Goal: Find contact information: Obtain details needed to contact an individual or organization

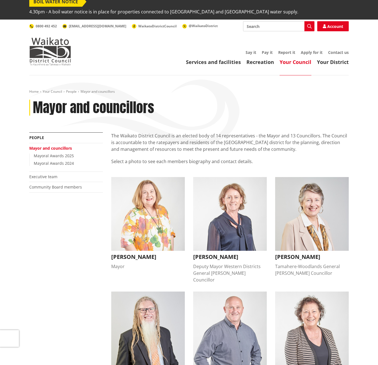
scroll to position [3, 0]
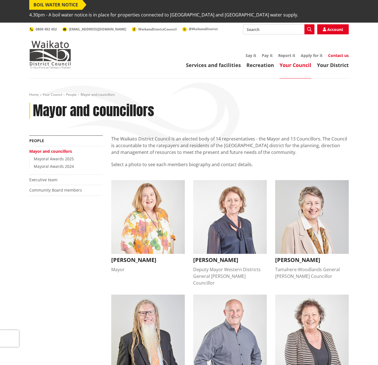
click at [340, 53] on link "Contact us" at bounding box center [338, 55] width 21 height 5
click at [225, 256] on h3 "[PERSON_NAME]" at bounding box center [230, 259] width 74 height 7
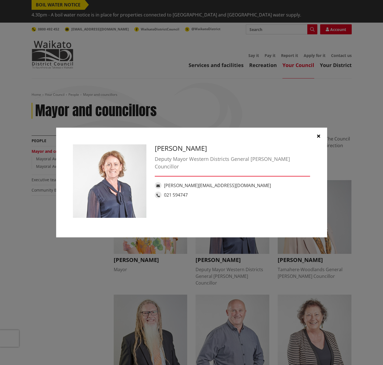
click at [318, 135] on icon "button" at bounding box center [318, 136] width 3 height 4
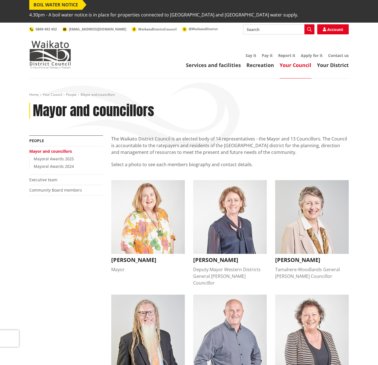
drag, startPoint x: 158, startPoint y: 196, endPoint x: 163, endPoint y: 196, distance: 4.5
click at [158, 196] on img "button" at bounding box center [148, 217] width 74 height 74
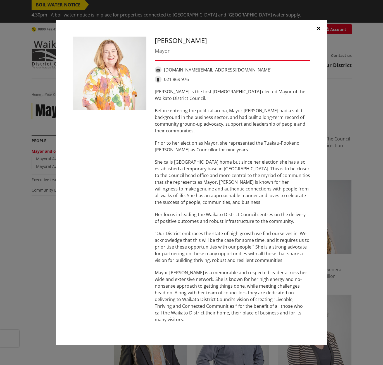
drag, startPoint x: 317, startPoint y: 29, endPoint x: 310, endPoint y: 29, distance: 7.3
click at [317, 29] on button "button" at bounding box center [318, 28] width 17 height 17
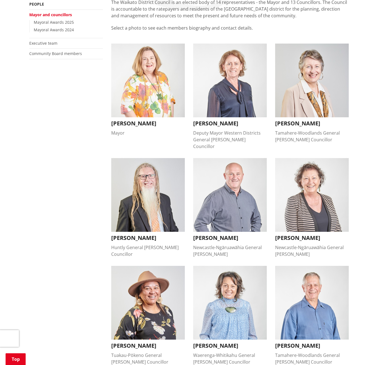
scroll to position [152, 0]
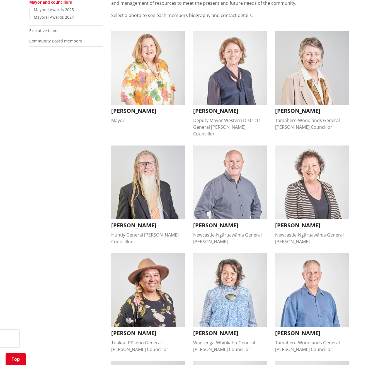
click at [312, 71] on img "button" at bounding box center [312, 68] width 74 height 74
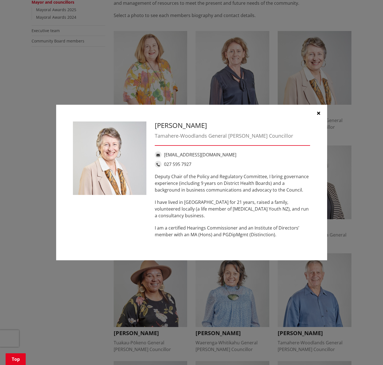
click at [318, 113] on icon "button" at bounding box center [318, 113] width 3 height 4
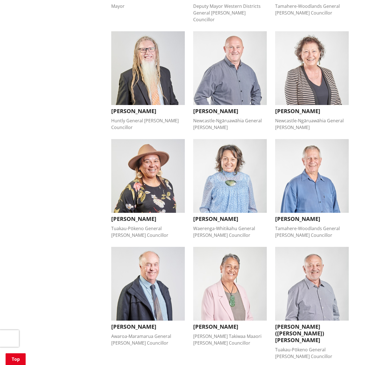
scroll to position [270, 0]
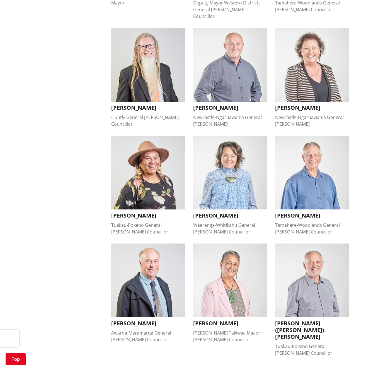
drag, startPoint x: 142, startPoint y: 57, endPoint x: 148, endPoint y: 57, distance: 6.1
click at [142, 57] on img "button" at bounding box center [148, 65] width 74 height 74
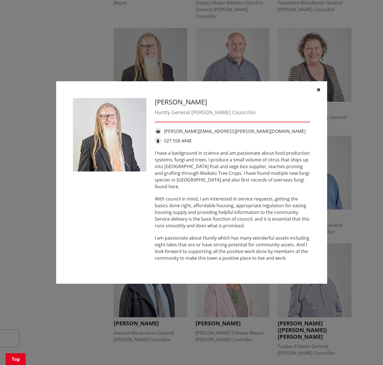
drag, startPoint x: 317, startPoint y: 93, endPoint x: 309, endPoint y: 93, distance: 7.8
click at [317, 92] on icon "button" at bounding box center [318, 89] width 3 height 4
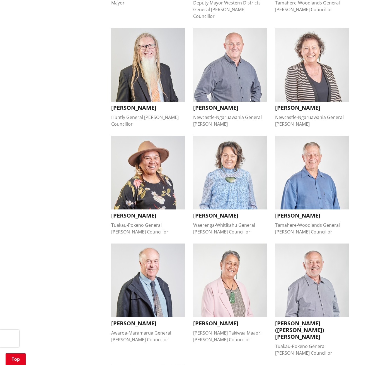
click at [246, 52] on img "button" at bounding box center [230, 65] width 74 height 74
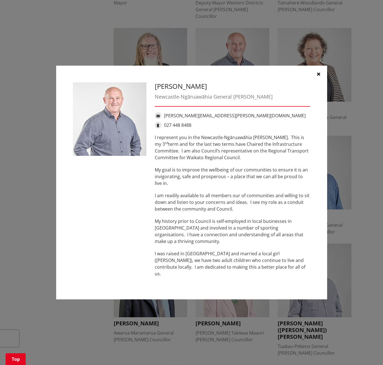
click at [319, 76] on icon "button" at bounding box center [318, 74] width 3 height 4
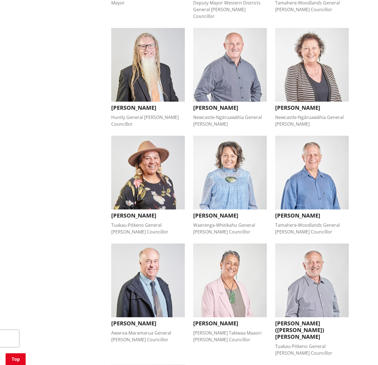
click at [325, 52] on img "button" at bounding box center [312, 65] width 74 height 74
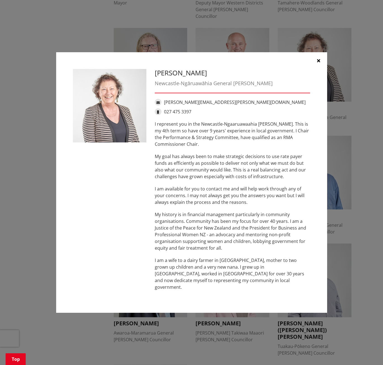
click at [318, 63] on icon "button" at bounding box center [318, 60] width 3 height 4
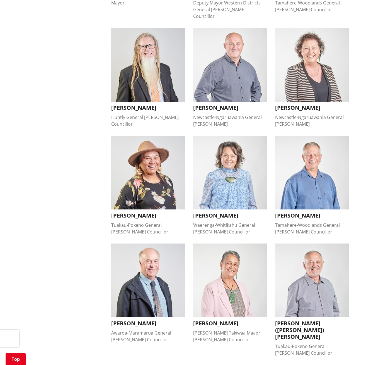
click at [151, 168] on img "button" at bounding box center [148, 173] width 74 height 74
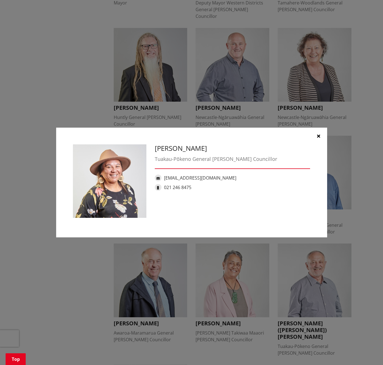
click at [318, 136] on icon "button" at bounding box center [318, 136] width 3 height 4
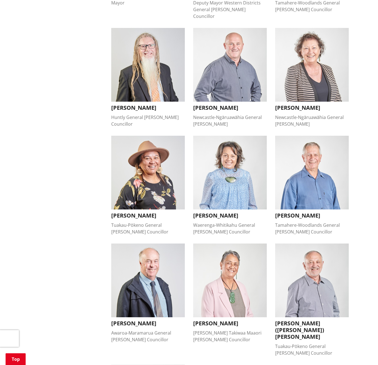
click at [238, 164] on img "button" at bounding box center [230, 173] width 74 height 74
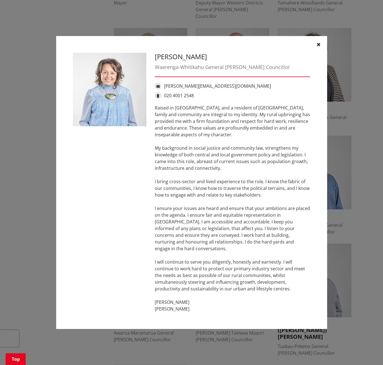
click at [317, 47] on icon "button" at bounding box center [318, 44] width 3 height 4
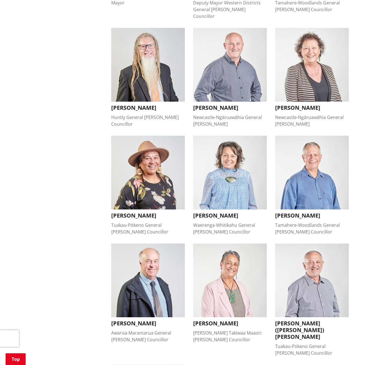
drag, startPoint x: 309, startPoint y: 153, endPoint x: 306, endPoint y: 153, distance: 3.4
click at [309, 153] on img "button" at bounding box center [312, 173] width 74 height 74
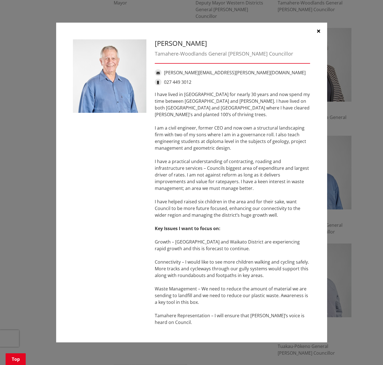
click at [318, 33] on icon "button" at bounding box center [318, 31] width 3 height 4
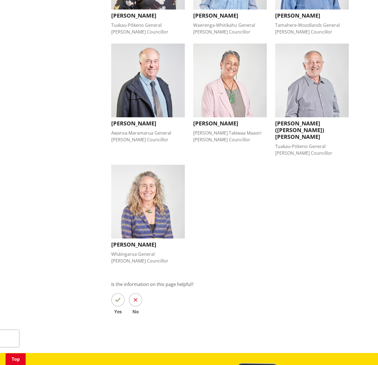
scroll to position [488, 0]
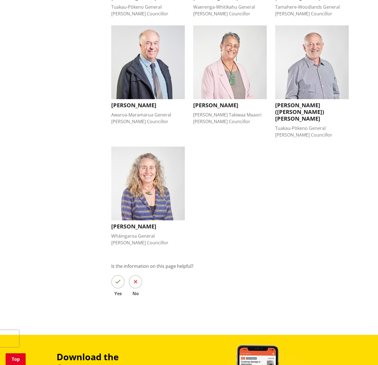
click at [157, 48] on img "button" at bounding box center [148, 62] width 74 height 74
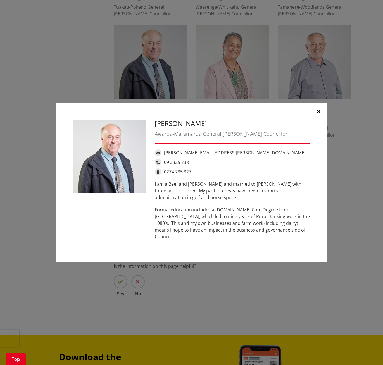
click at [320, 114] on button "button" at bounding box center [318, 111] width 17 height 17
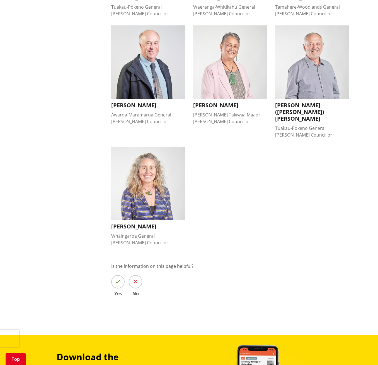
click at [233, 52] on img "button" at bounding box center [230, 62] width 74 height 74
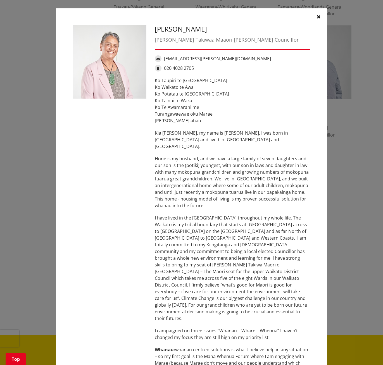
click at [314, 16] on button "button" at bounding box center [318, 16] width 17 height 17
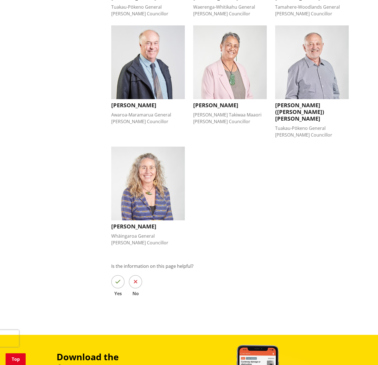
click at [316, 60] on img "button" at bounding box center [312, 62] width 74 height 74
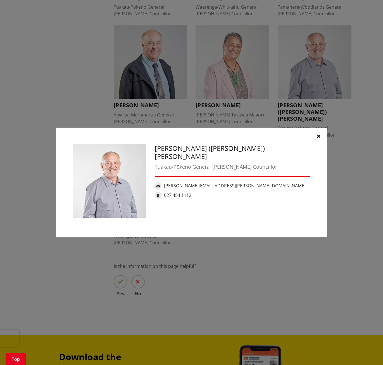
click at [319, 136] on icon "button" at bounding box center [318, 136] width 3 height 4
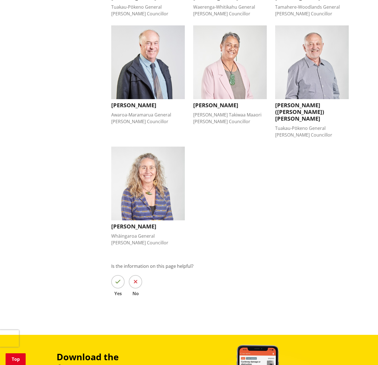
click at [160, 155] on img "button" at bounding box center [148, 184] width 74 height 74
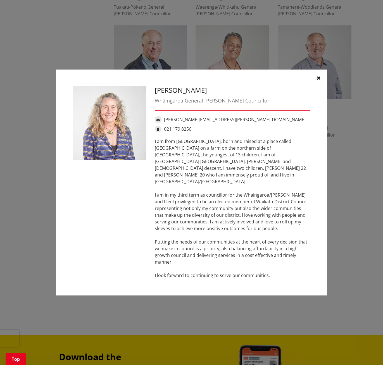
click at [319, 80] on icon "button" at bounding box center [318, 78] width 3 height 4
